Goal: Task Accomplishment & Management: Manage account settings

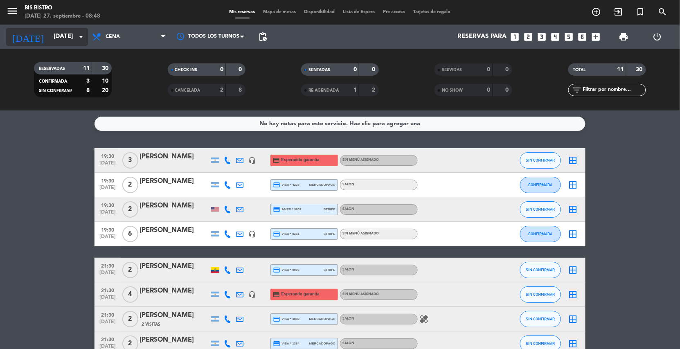
click at [52, 34] on input "[DATE]" at bounding box center [90, 37] width 81 height 16
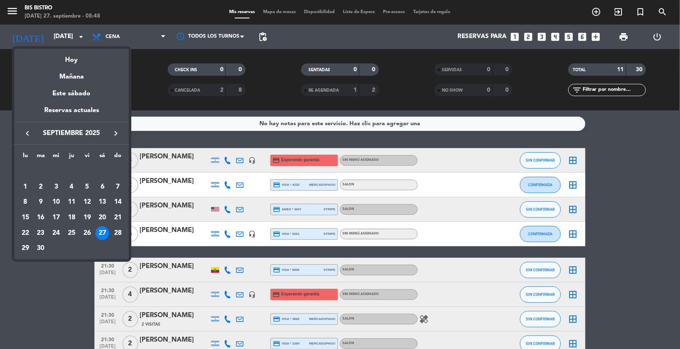
click at [101, 34] on div at bounding box center [340, 174] width 680 height 349
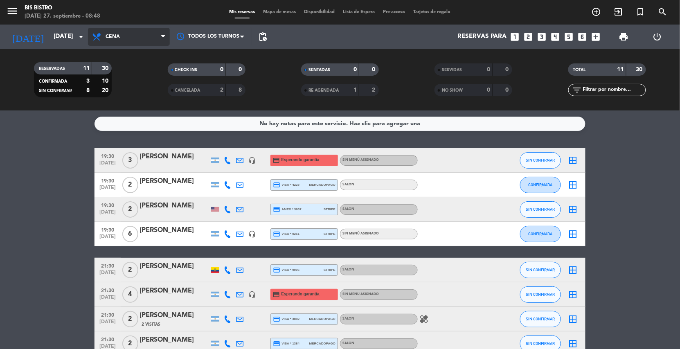
click at [105, 38] on span "Cena" at bounding box center [129, 37] width 82 height 18
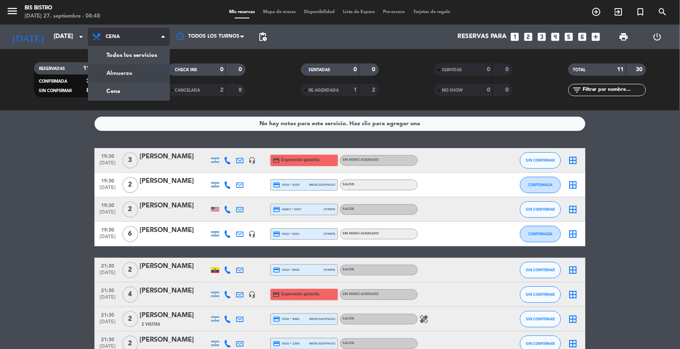
click at [103, 73] on div "menu Bis Bistro [DATE] 27. septiembre - 08:48 Mis reservas Mapa de mesas Dispon…" at bounding box center [340, 55] width 680 height 111
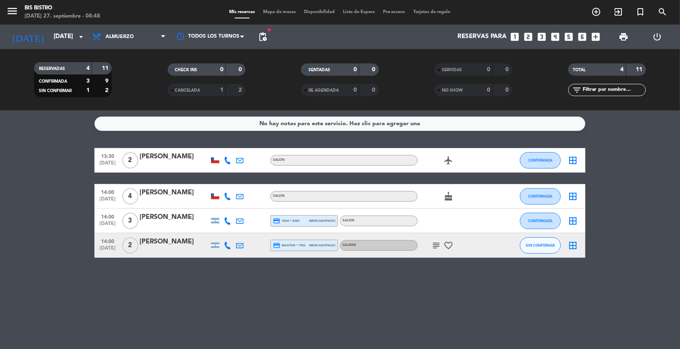
click at [253, 32] on div "[DATE] [DATE] arrow_drop_down Todos los servicios Almuerzo Cena Almuerzo Todos …" at bounding box center [340, 37] width 680 height 25
click at [266, 34] on span "pending_actions" at bounding box center [263, 37] width 10 height 10
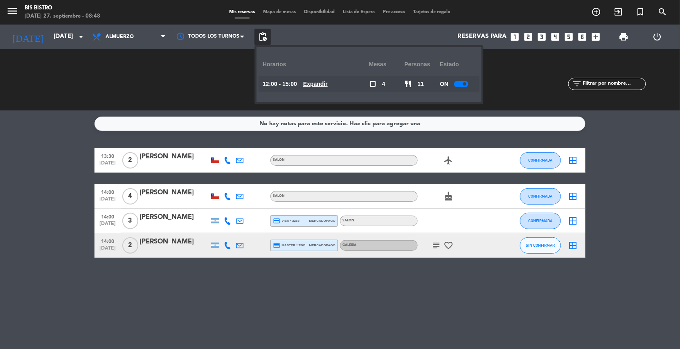
click at [316, 83] on u "Expandir" at bounding box center [315, 84] width 25 height 7
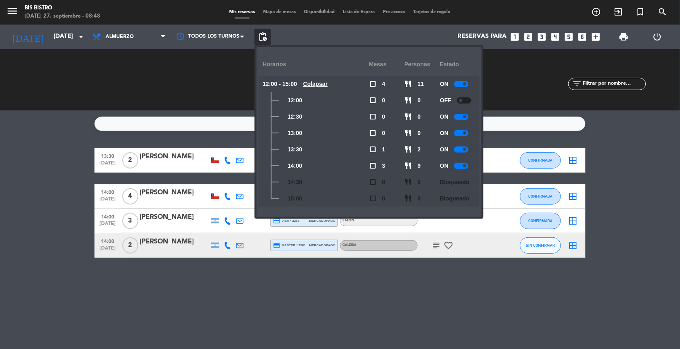
click at [268, 34] on span "pending_actions" at bounding box center [263, 37] width 16 height 16
click at [258, 36] on span "pending_actions" at bounding box center [263, 37] width 10 height 10
